Goal: Information Seeking & Learning: Learn about a topic

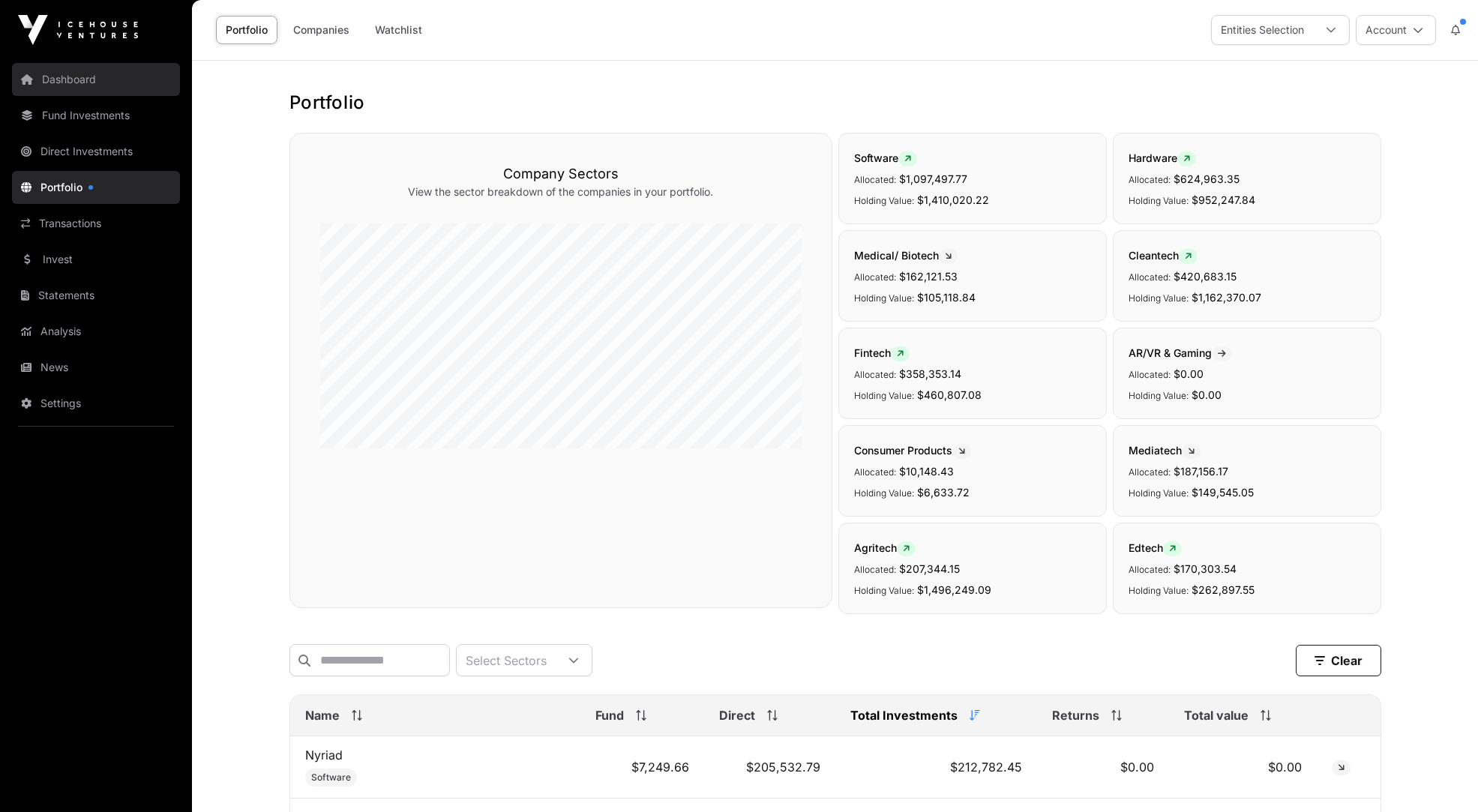
click at [79, 71] on link "Dashboard" at bounding box center [96, 80] width 168 height 33
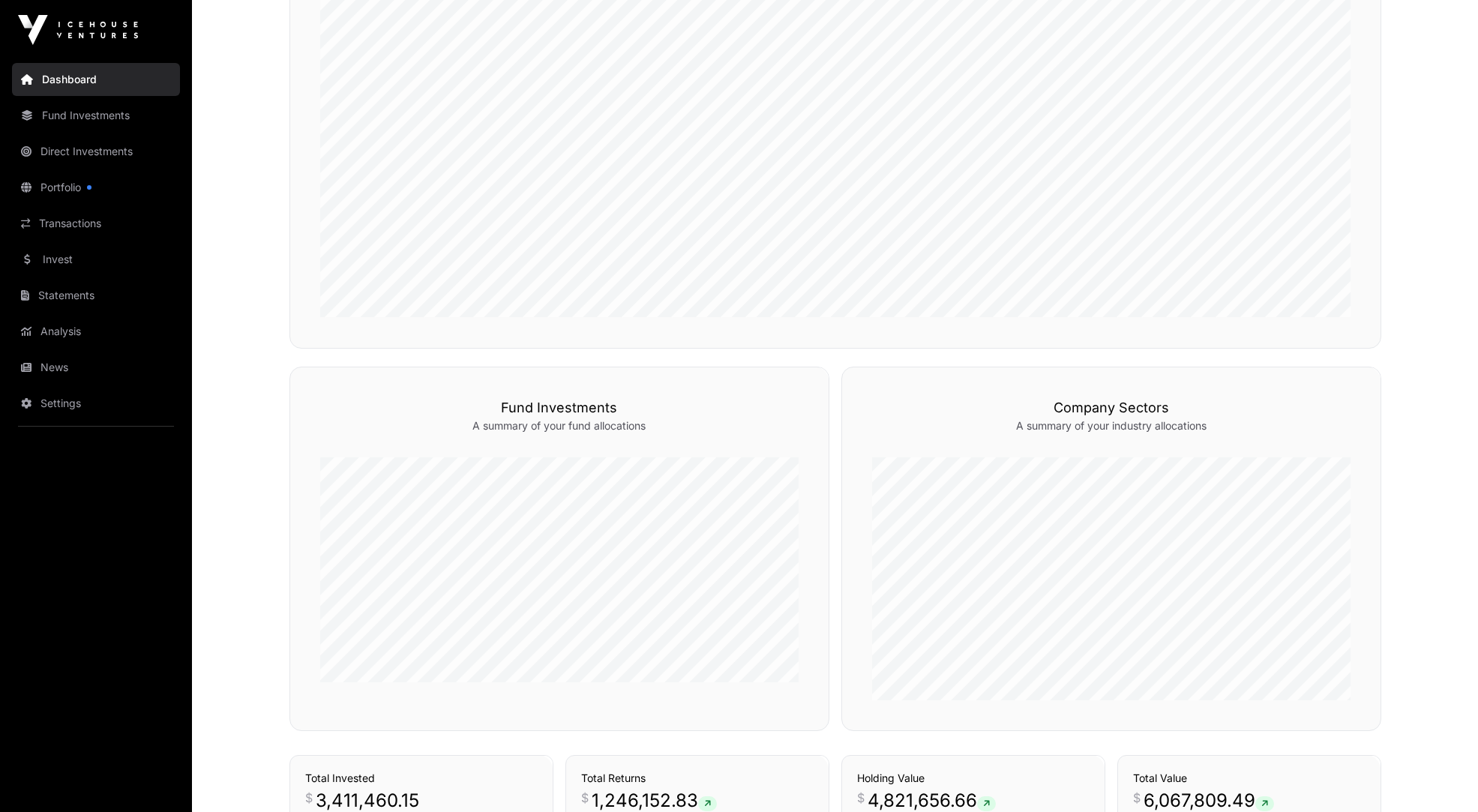
scroll to position [900, 0]
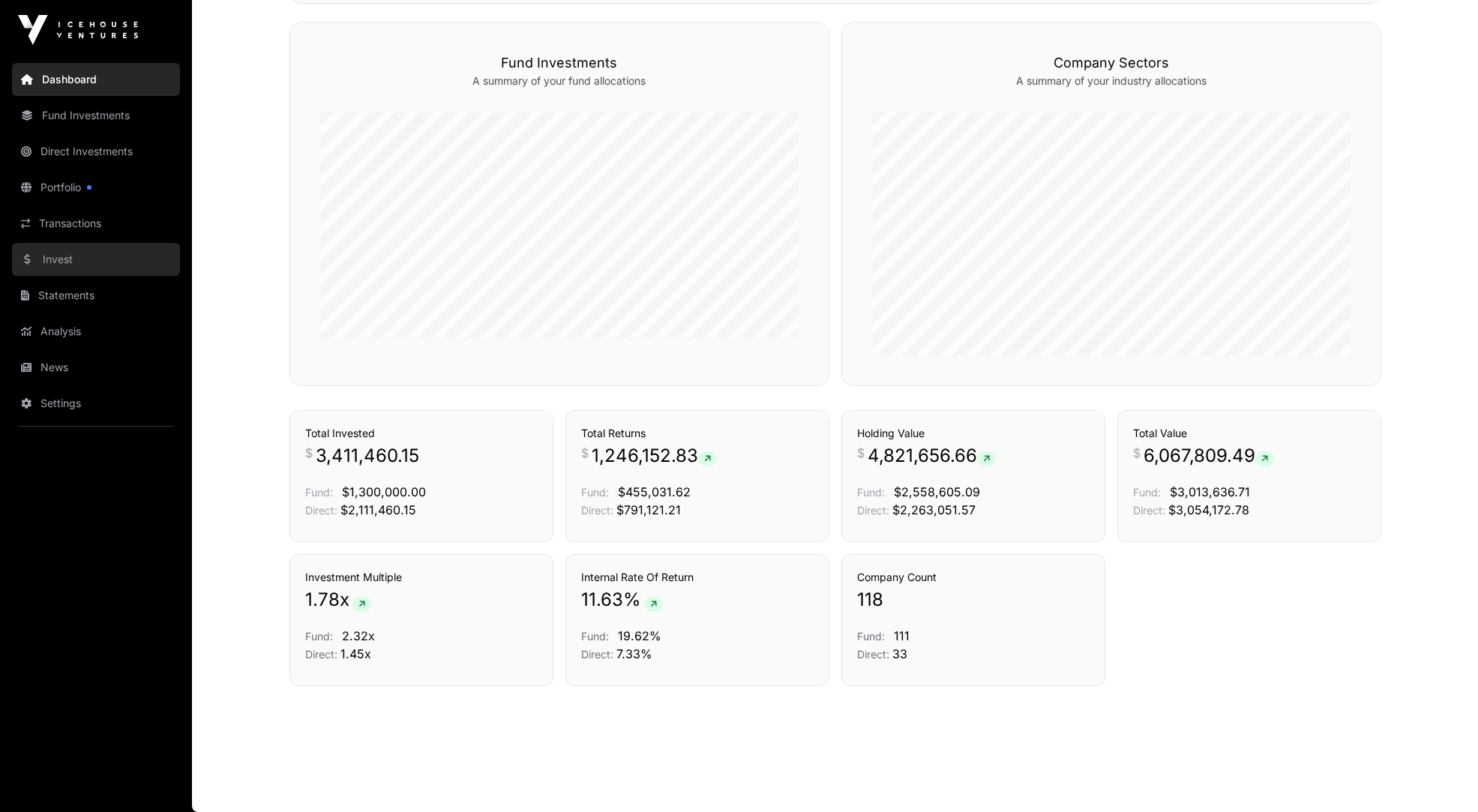
click at [66, 253] on link "Invest" at bounding box center [96, 259] width 168 height 33
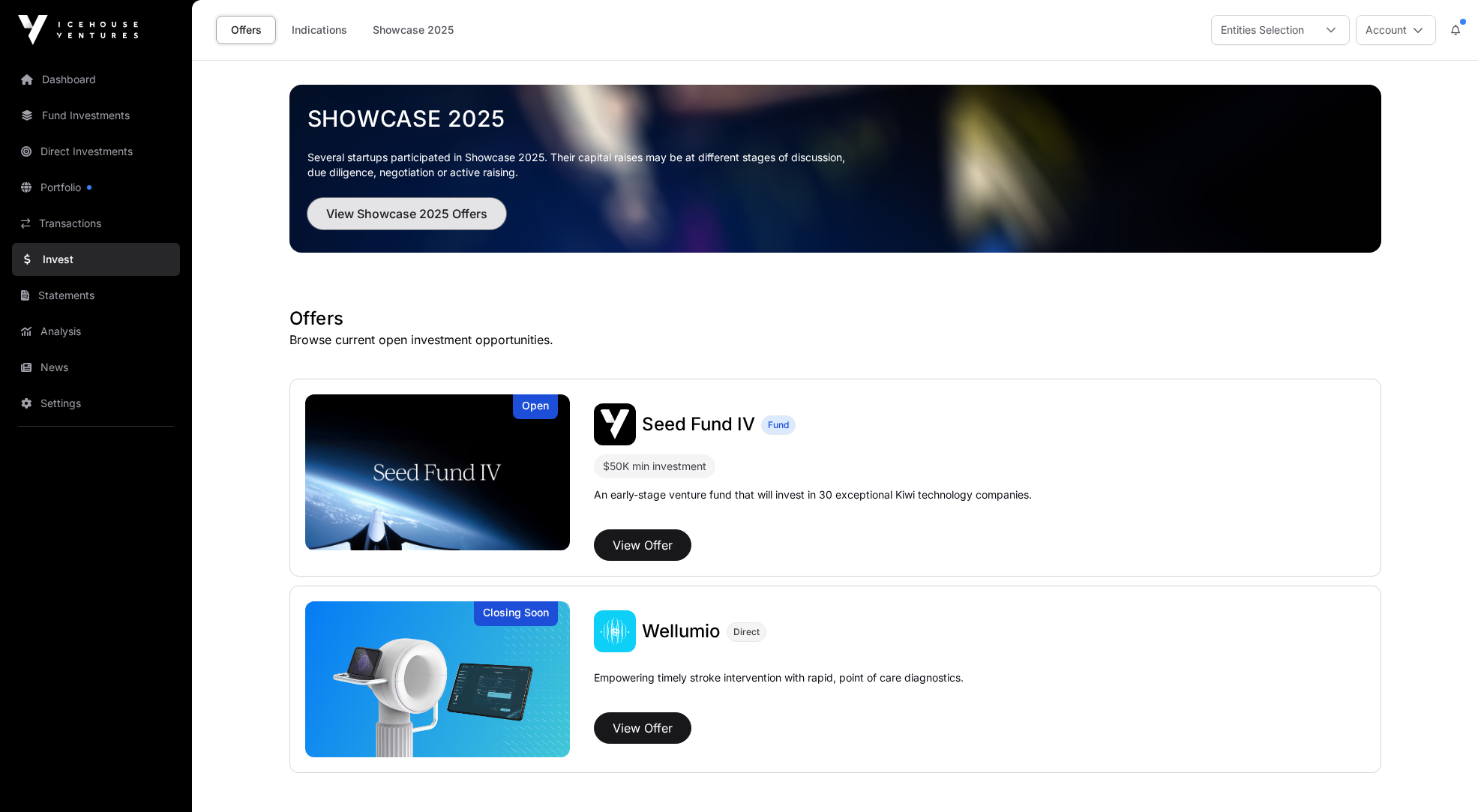
click at [427, 212] on span "View Showcase 2025 Offers" at bounding box center [407, 213] width 161 height 18
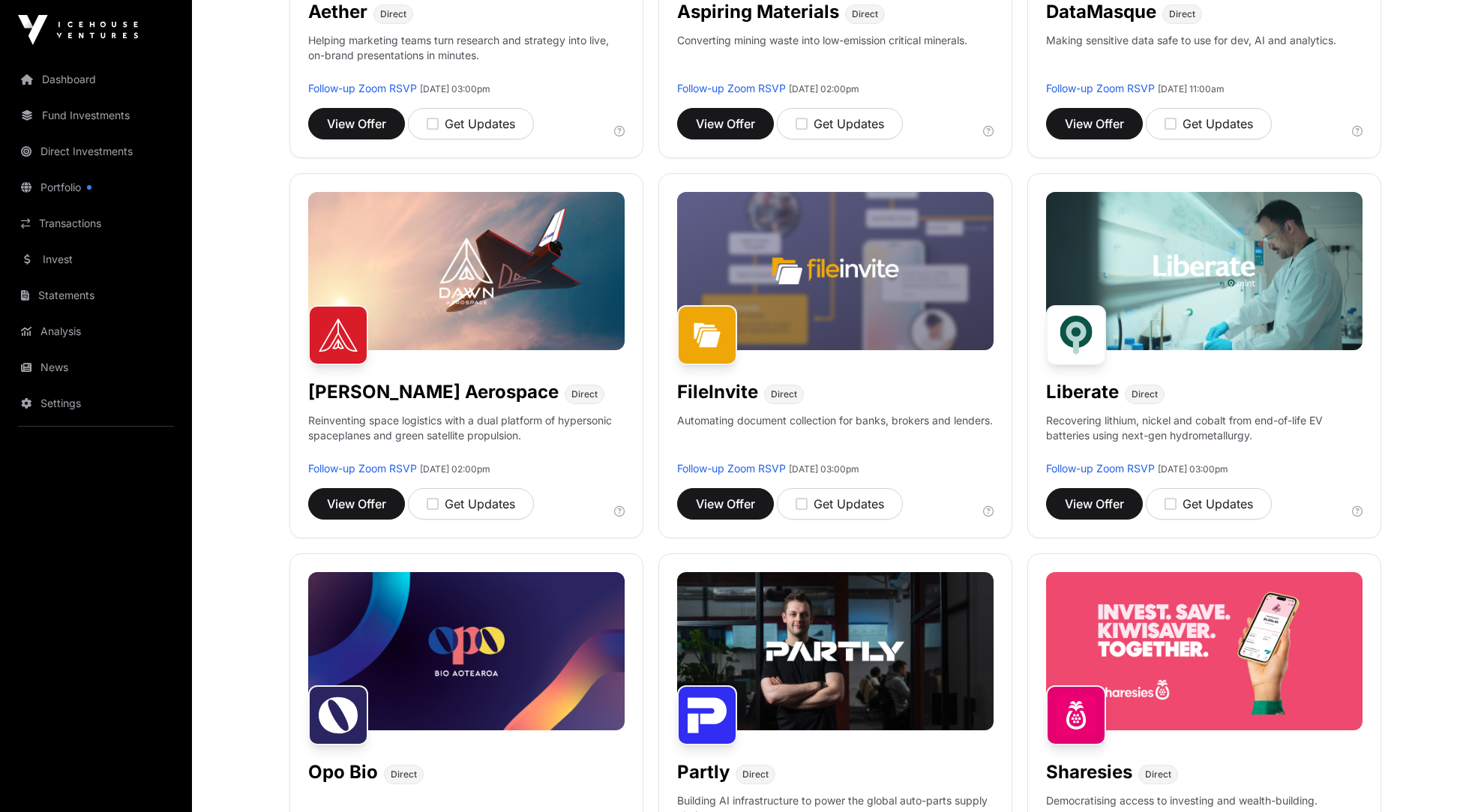
scroll to position [409, 0]
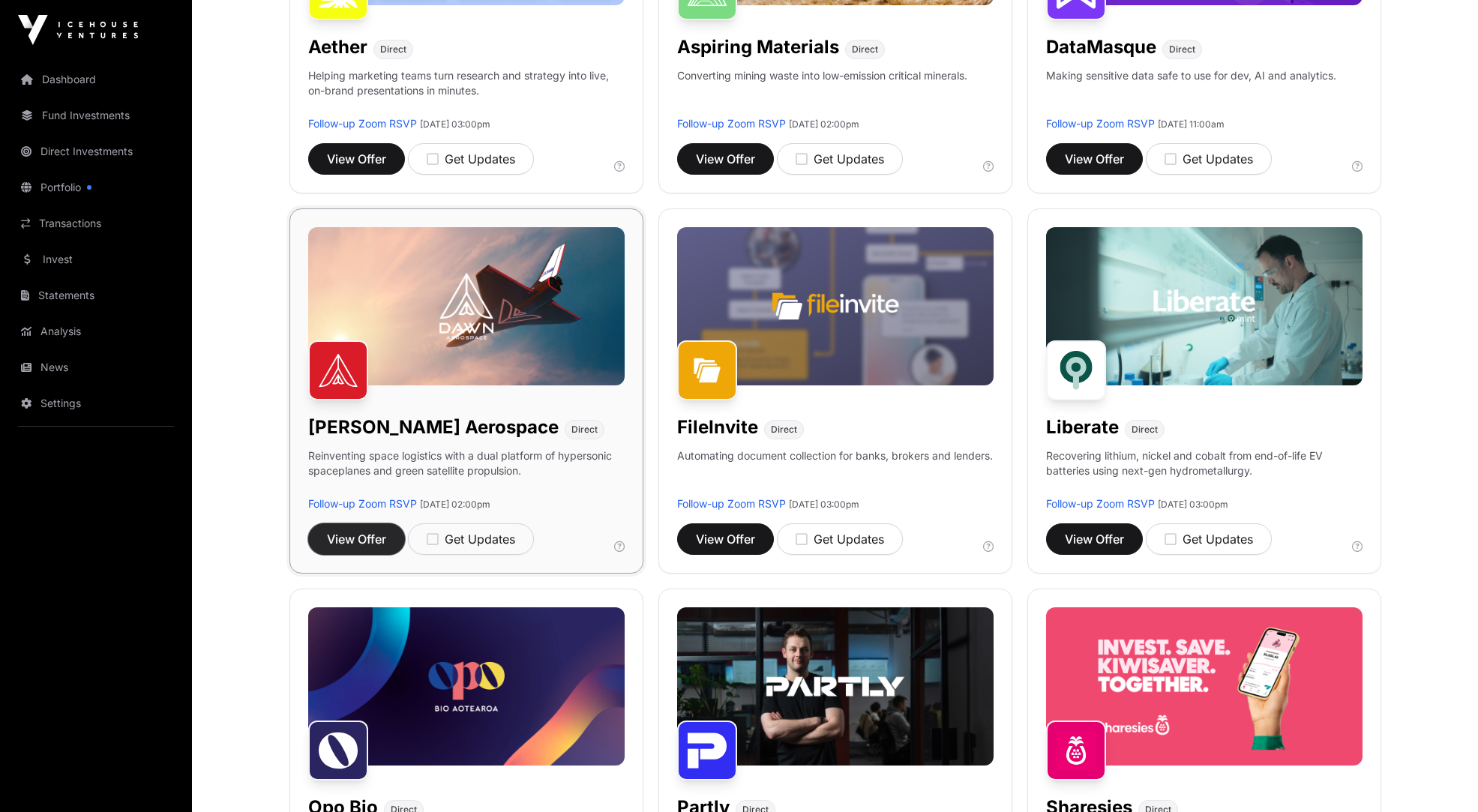
click at [369, 545] on span "View Offer" at bounding box center [356, 539] width 59 height 18
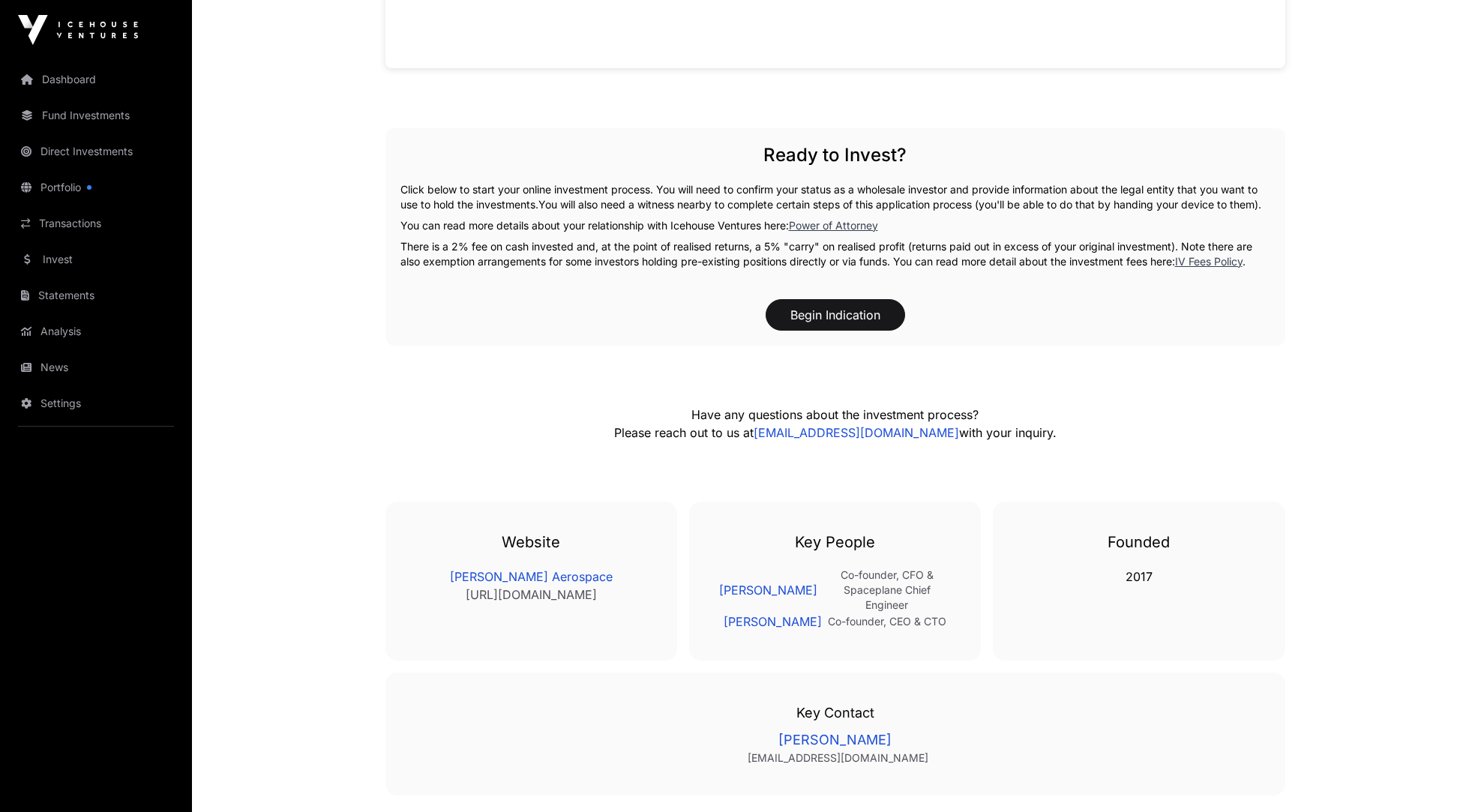
scroll to position [1638, 0]
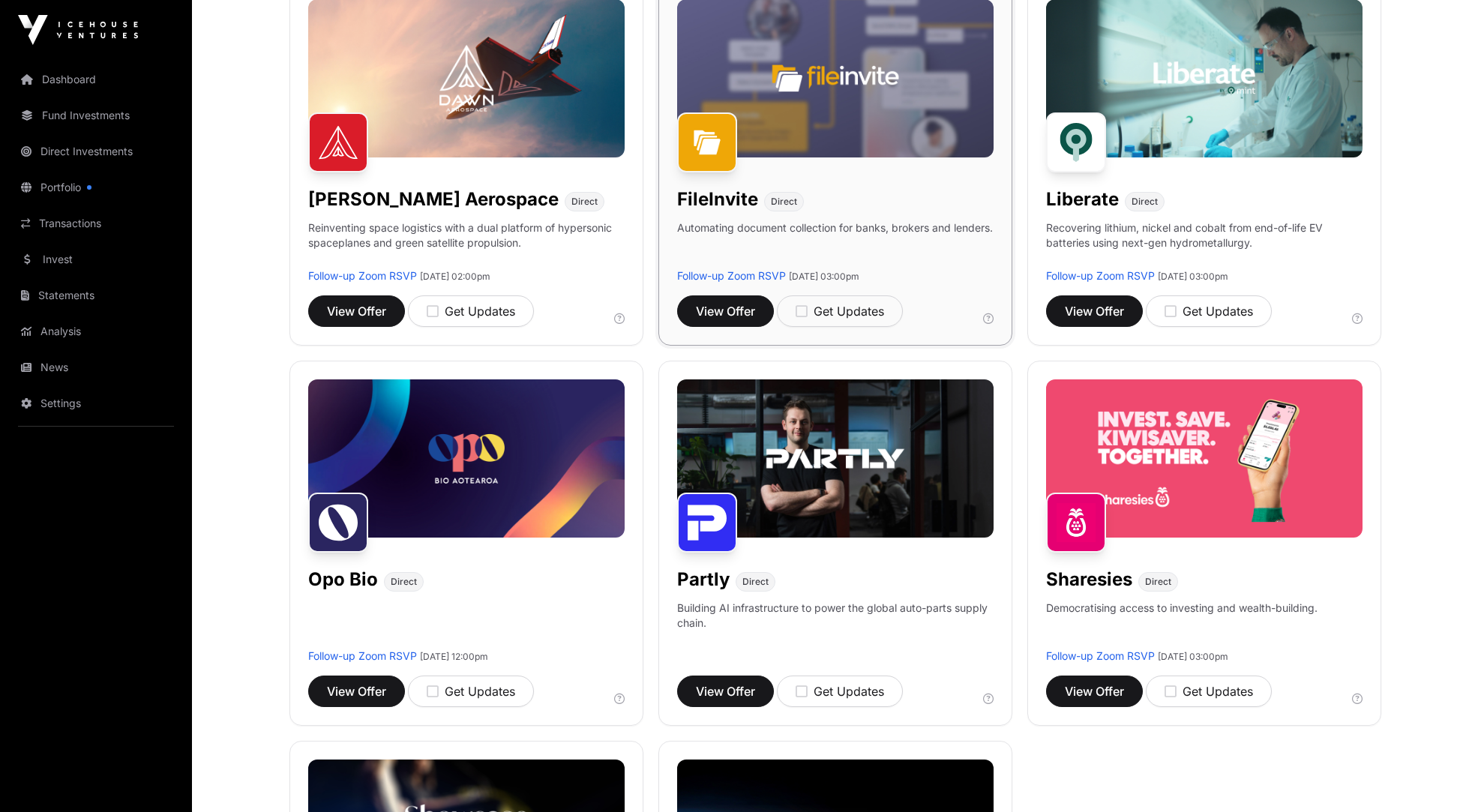
scroll to position [725, 0]
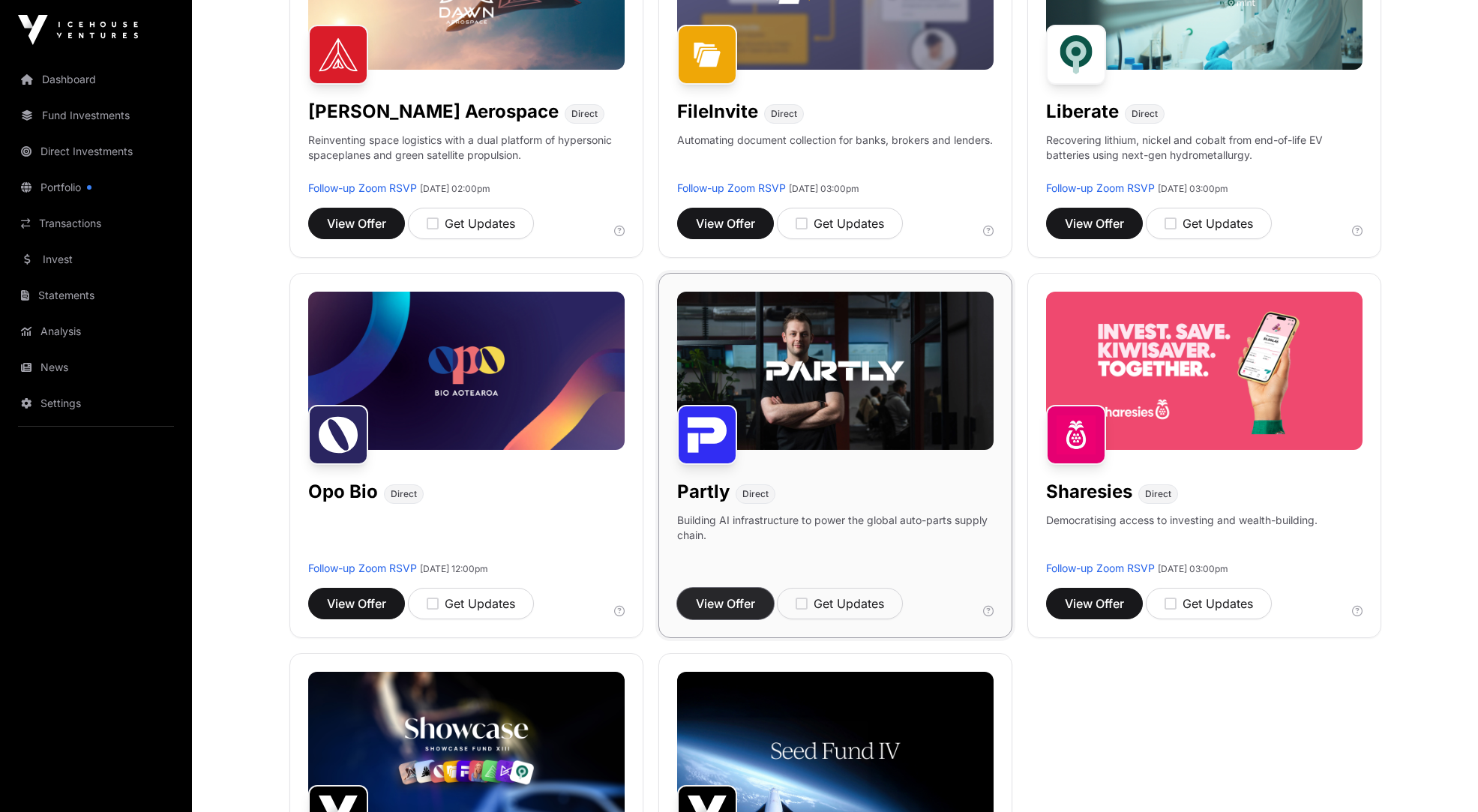
click at [743, 603] on span "View Offer" at bounding box center [725, 603] width 59 height 18
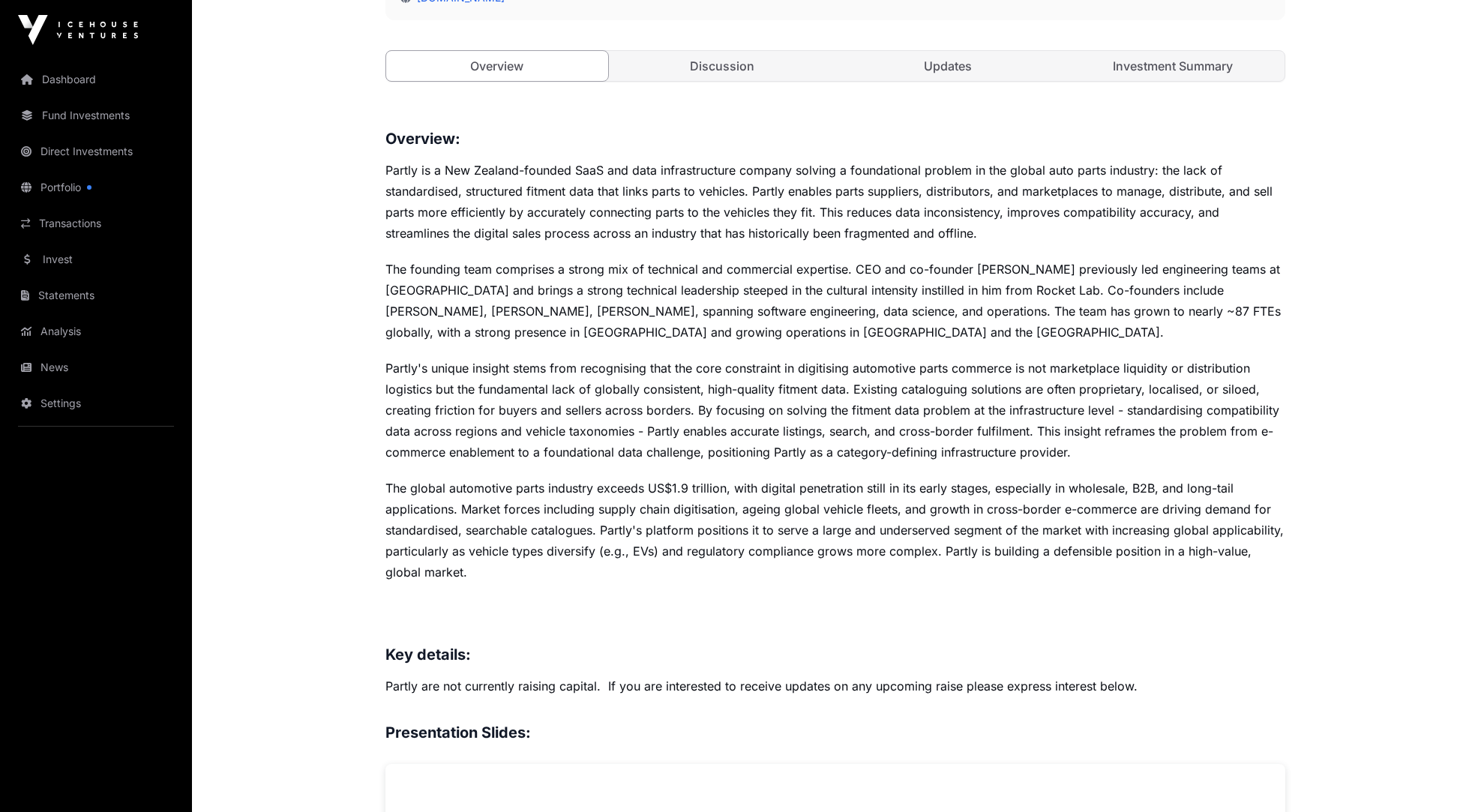
scroll to position [551, 0]
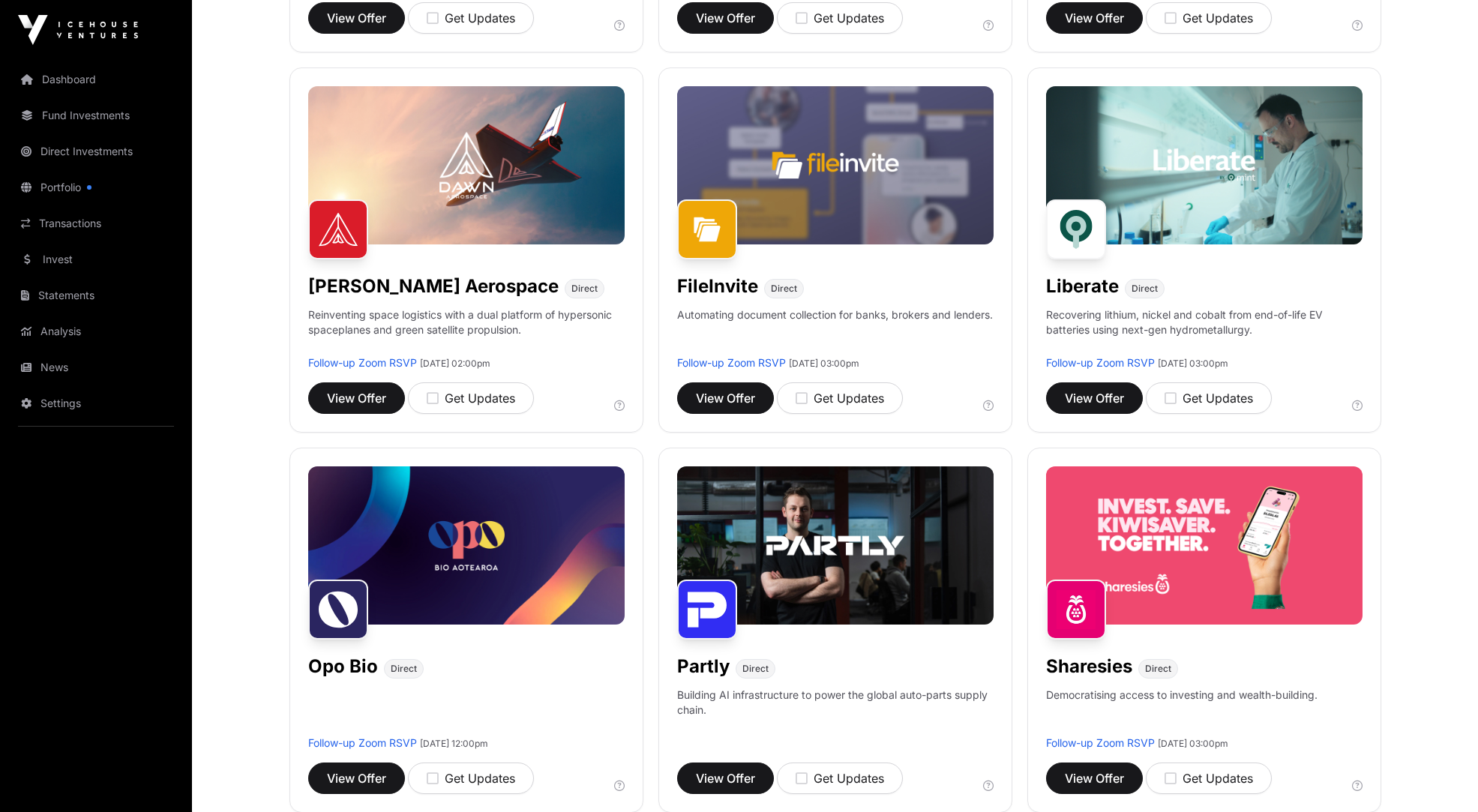
scroll to position [725, 0]
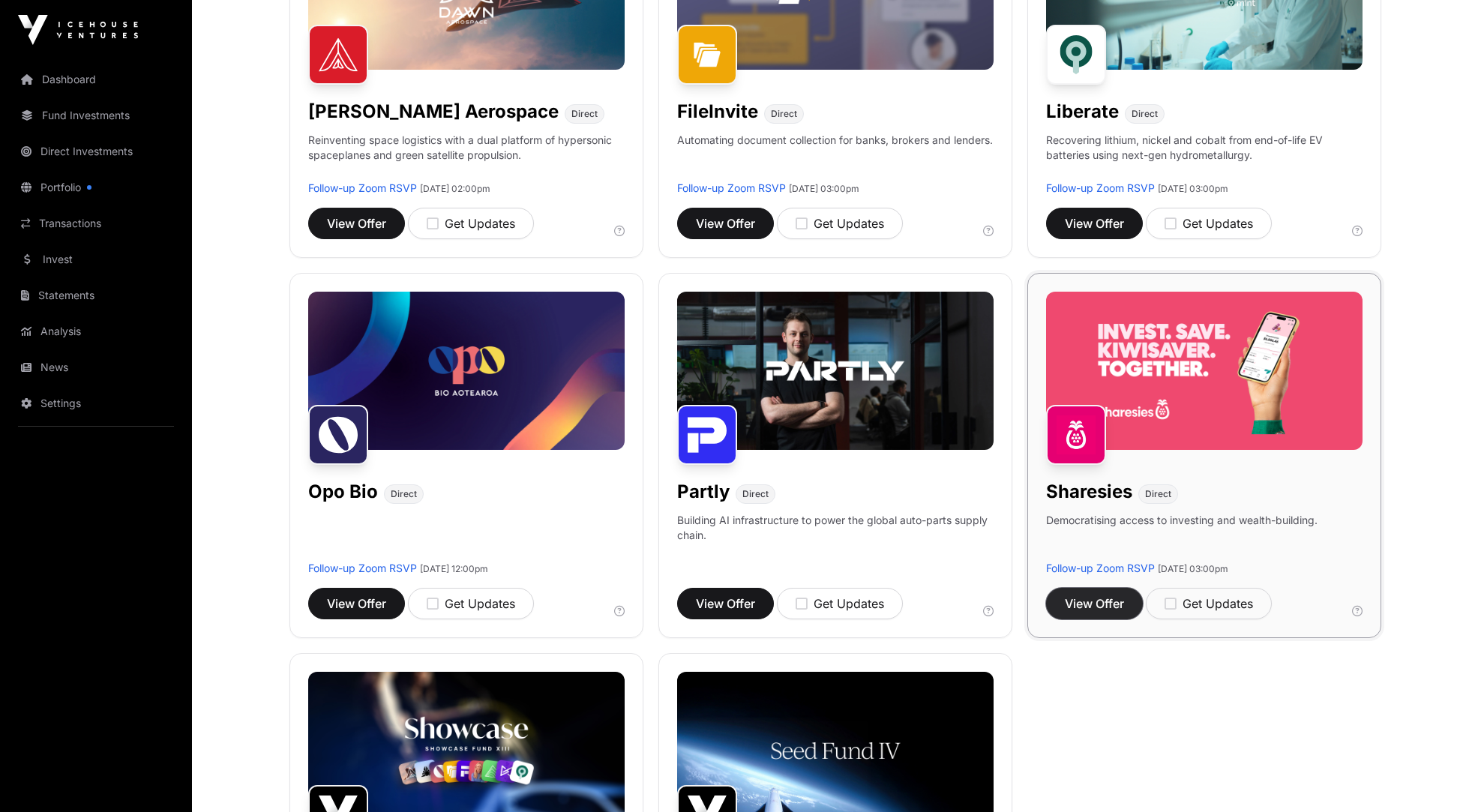
click at [1098, 600] on span "View Offer" at bounding box center [1094, 603] width 59 height 18
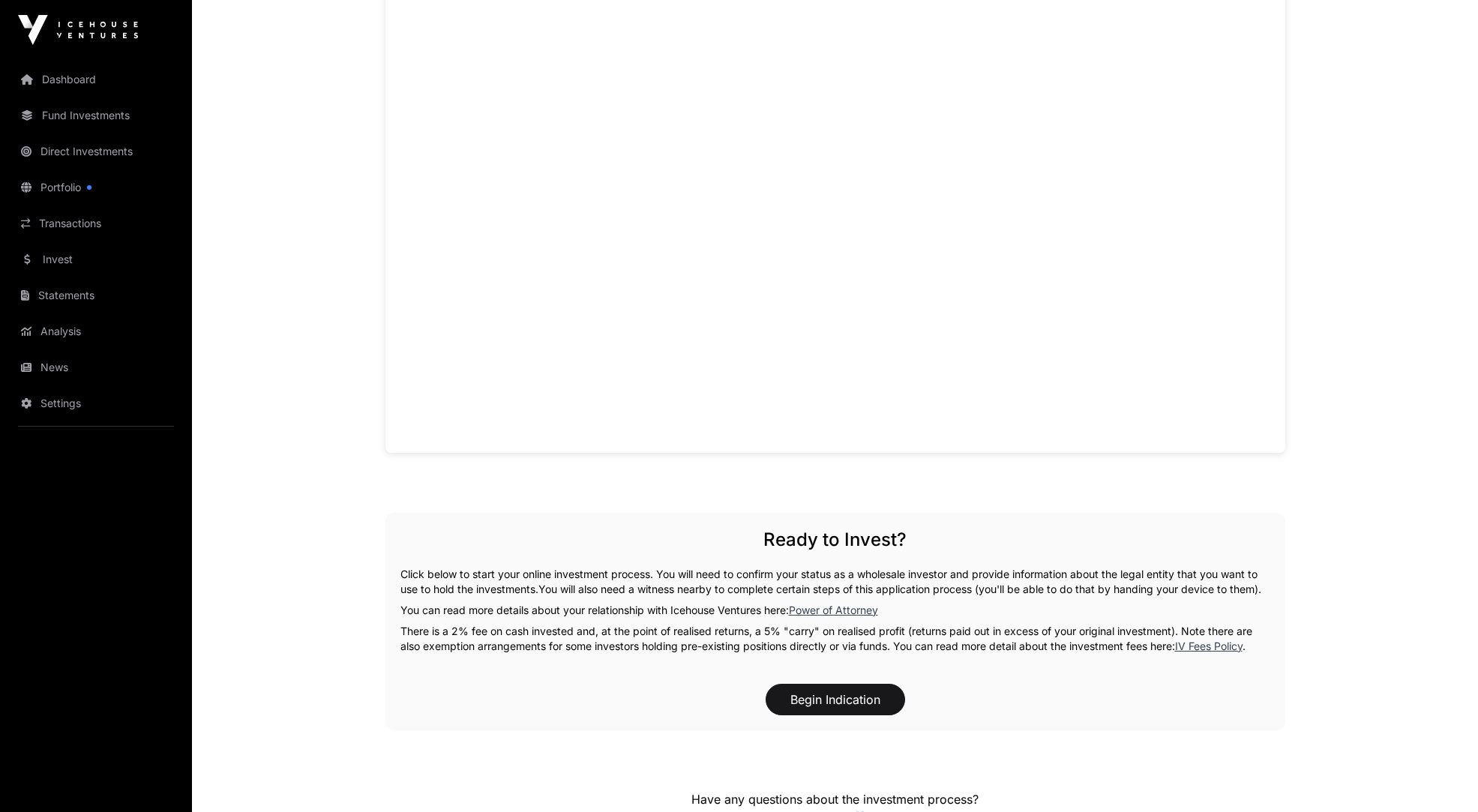
scroll to position [1188, 0]
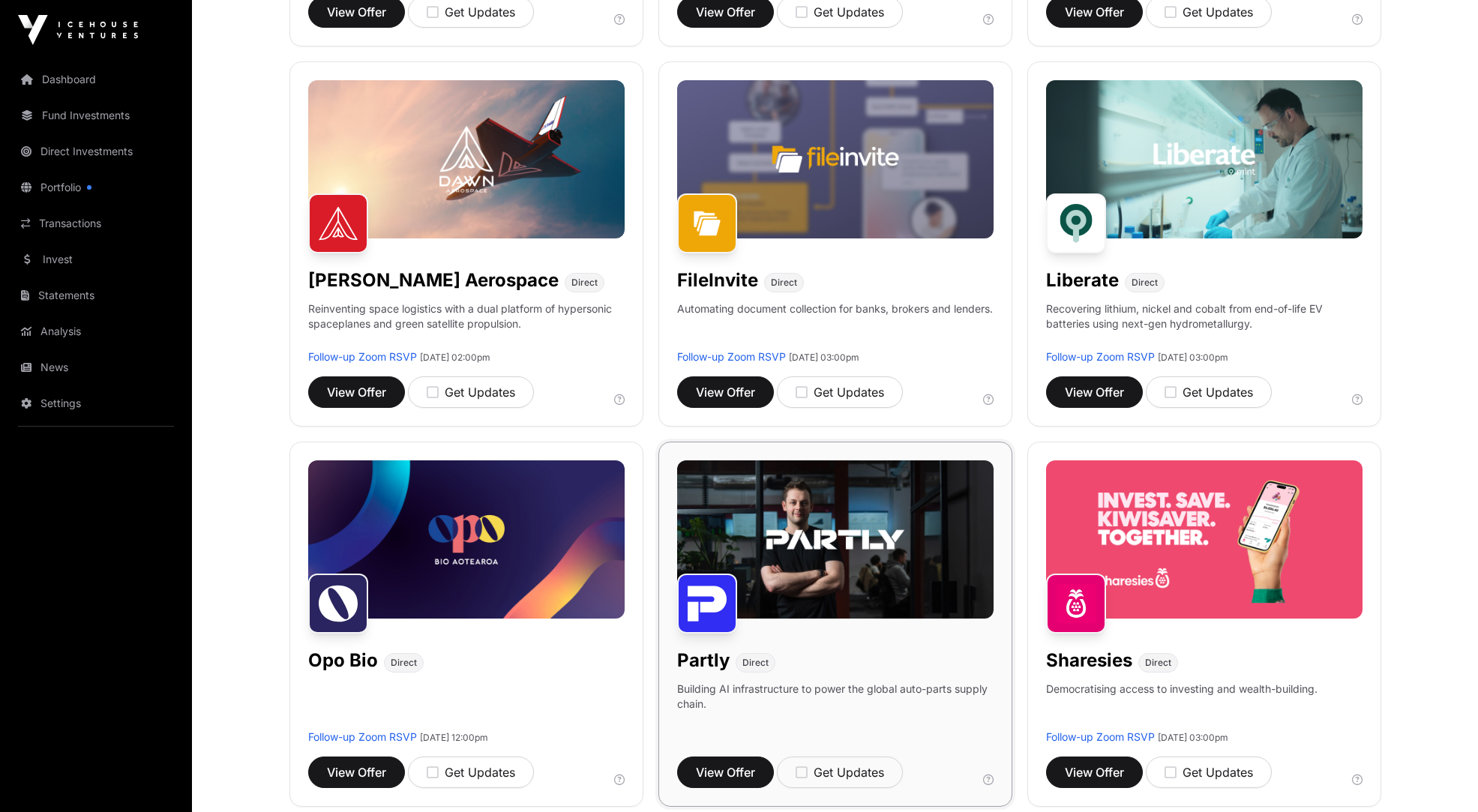
scroll to position [406, 0]
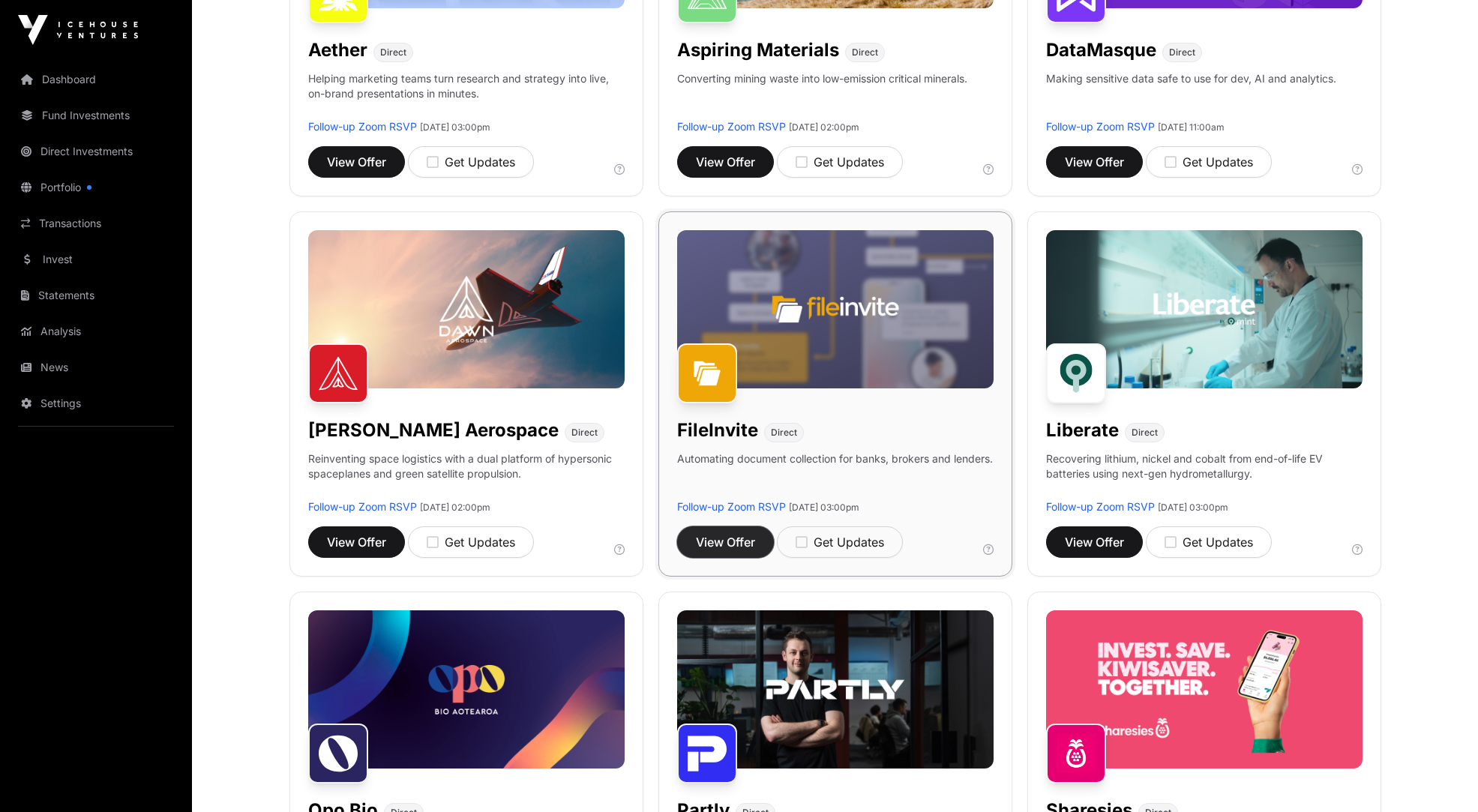
click at [740, 534] on span "View Offer" at bounding box center [725, 542] width 59 height 18
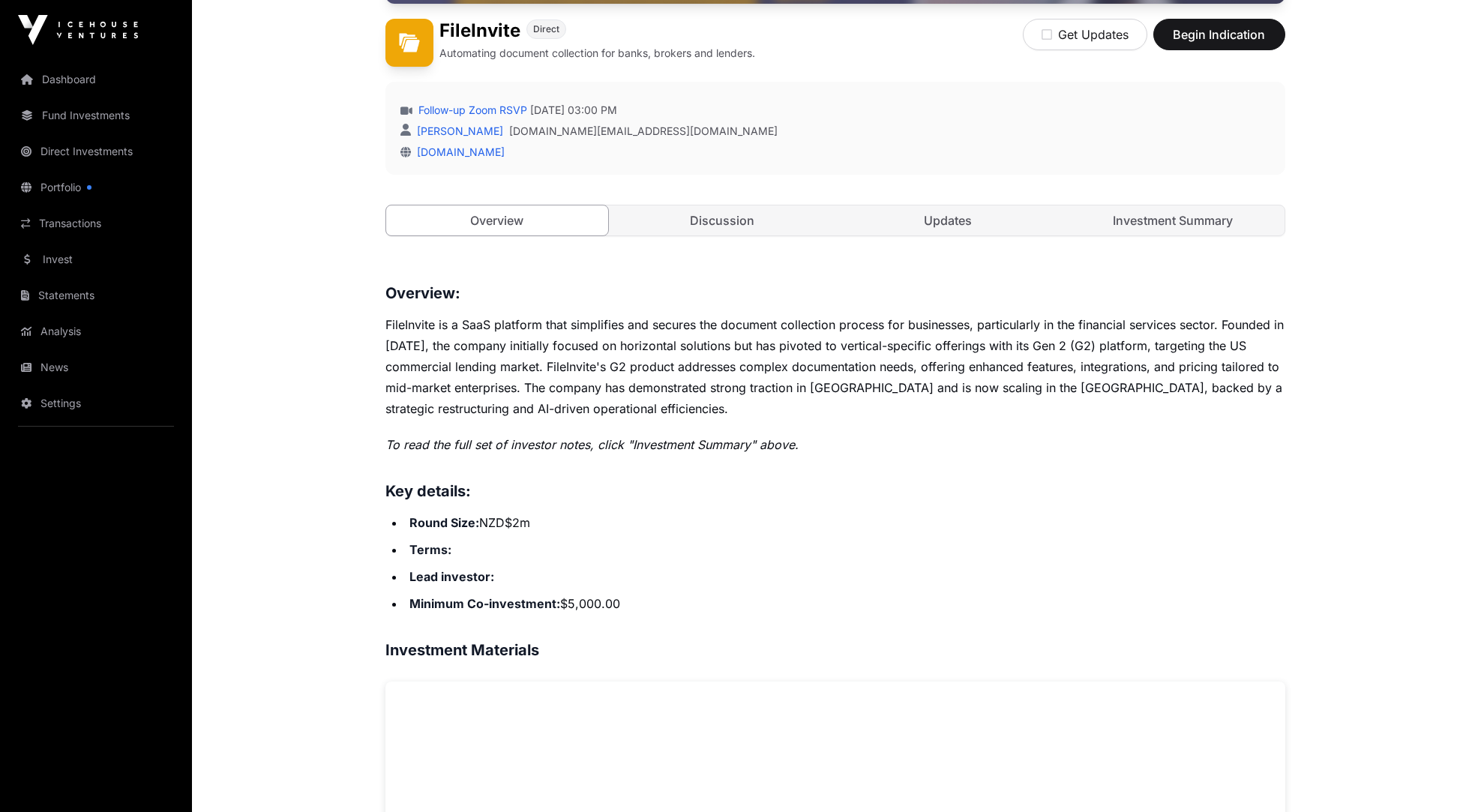
scroll to position [479, 0]
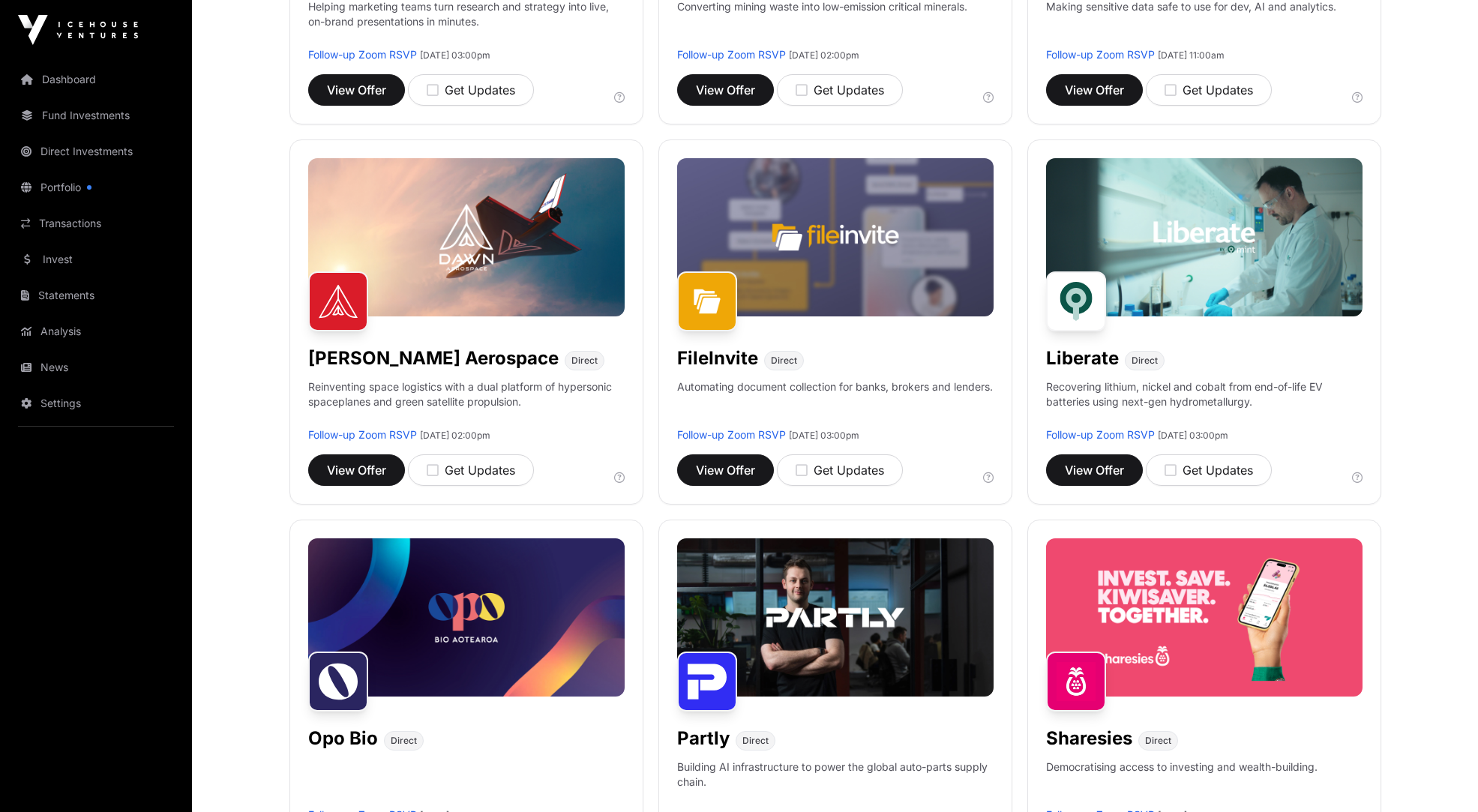
scroll to position [406, 0]
